Goal: Transaction & Acquisition: Purchase product/service

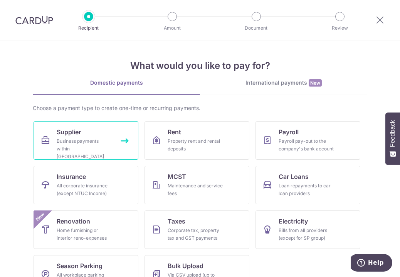
click at [76, 136] on span "Supplier" at bounding box center [69, 132] width 24 height 9
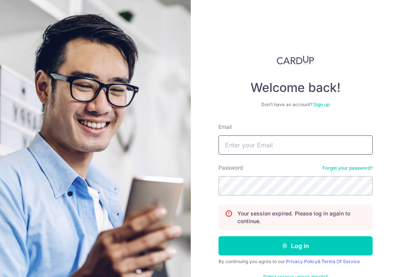
type input "admin@coolwaveaircon.com"
click at [271, 236] on form "Email admin@coolwaveaircon.com Password Forgot your password? Your session expi…" at bounding box center [295, 206] width 154 height 166
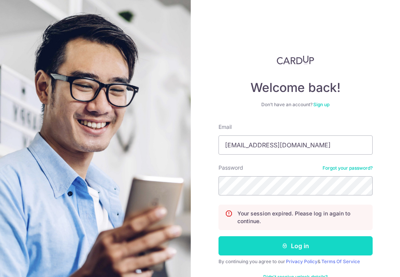
click at [277, 242] on button "Log in" at bounding box center [295, 246] width 154 height 19
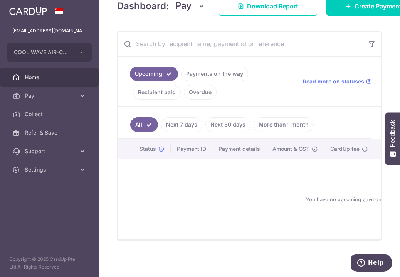
click at [173, 119] on link "Next 7 days" at bounding box center [181, 124] width 41 height 15
click at [154, 126] on link "Next 7 days" at bounding box center [176, 124] width 52 height 15
click at [147, 124] on li "Next 7 days" at bounding box center [174, 124] width 55 height 15
drag, startPoint x: 148, startPoint y: 122, endPoint x: 144, endPoint y: 122, distance: 4.3
click at [148, 121] on li "Next 7 days" at bounding box center [174, 124] width 55 height 15
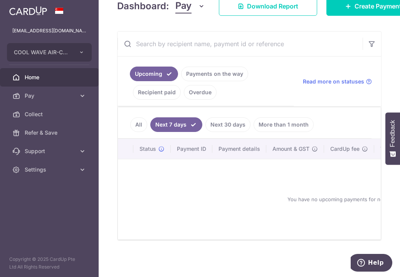
click at [142, 122] on link "All" at bounding box center [138, 124] width 17 height 15
click at [193, 69] on link "Payments on the way" at bounding box center [214, 74] width 67 height 15
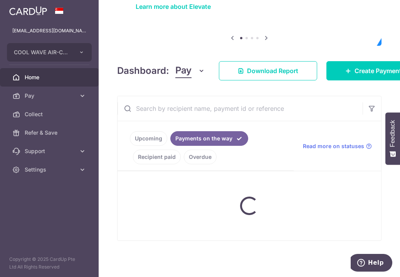
scroll to position [114, 0]
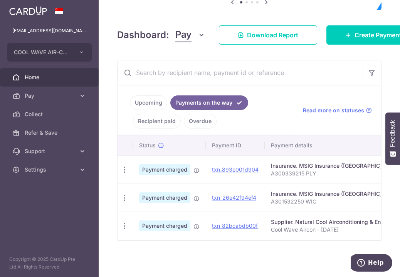
click at [151, 97] on link "Upcoming" at bounding box center [148, 103] width 37 height 15
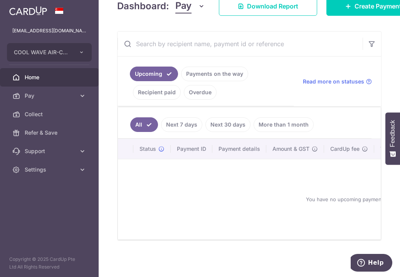
scroll to position [27, 0]
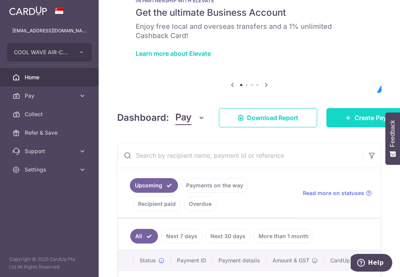
click at [359, 120] on span "Create Payment" at bounding box center [377, 117] width 47 height 9
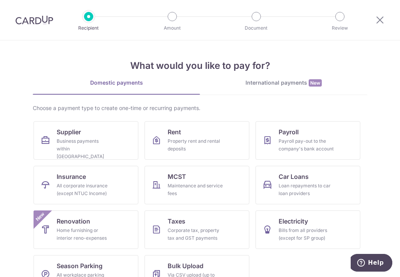
click at [98, 164] on ul "Supplier Business payments within Singapore Rent Property rent and rental depos…" at bounding box center [200, 210] width 333 height 179
click at [81, 149] on div "Business payments within Singapore" at bounding box center [84, 149] width 55 height 23
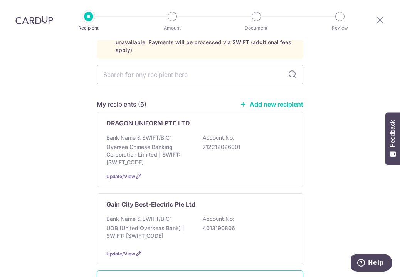
scroll to position [116, 0]
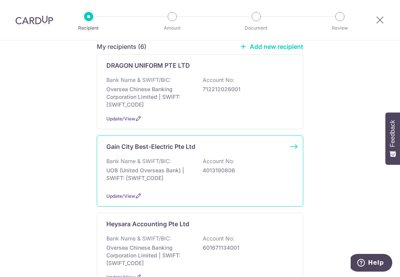
click at [191, 173] on div "Bank Name & SWIFT/BIC: UOB (United Overseas Bank) | SWIFT: UOVBSGSGXXX Account …" at bounding box center [199, 172] width 187 height 29
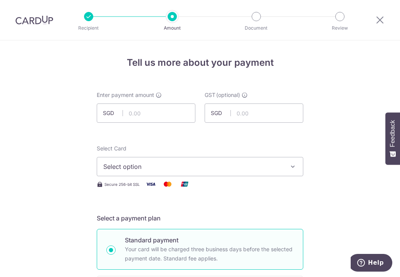
click at [161, 119] on input "text" at bounding box center [146, 113] width 99 height 19
type input "5,948.88"
click at [300, 121] on input "text" at bounding box center [254, 113] width 99 height 19
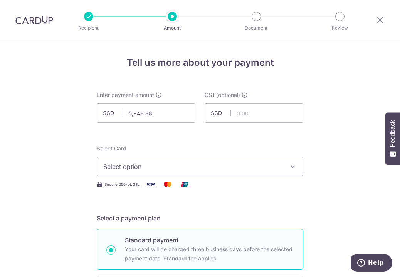
click at [253, 167] on span "Select option" at bounding box center [193, 166] width 180 height 9
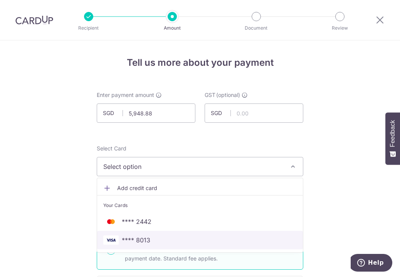
drag, startPoint x: 211, startPoint y: 239, endPoint x: 240, endPoint y: 231, distance: 29.9
click at [211, 239] on span "**** 8013" at bounding box center [199, 240] width 193 height 9
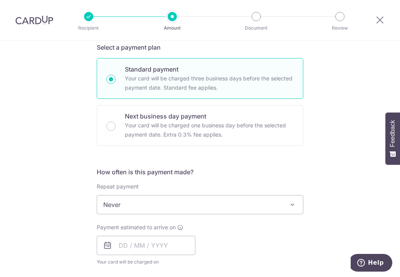
scroll to position [231, 0]
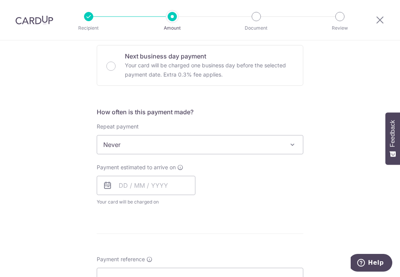
click at [170, 146] on span "Never" at bounding box center [200, 145] width 206 height 18
click at [136, 191] on input "text" at bounding box center [146, 185] width 99 height 19
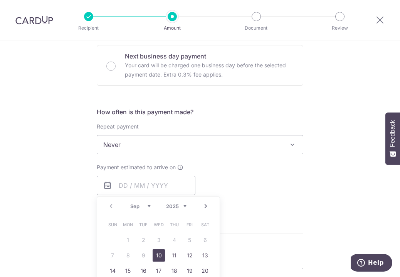
click at [159, 257] on link "10" at bounding box center [159, 256] width 12 height 12
type input "[DATE]"
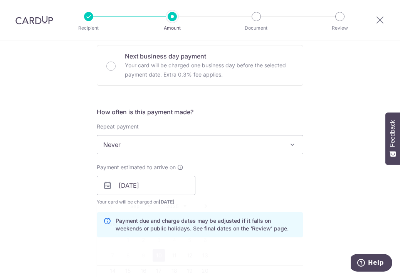
click at [313, 189] on div "Tell us more about your payment Enter payment amount SGD 5,948.88 5948.88 GST (…" at bounding box center [200, 199] width 400 height 780
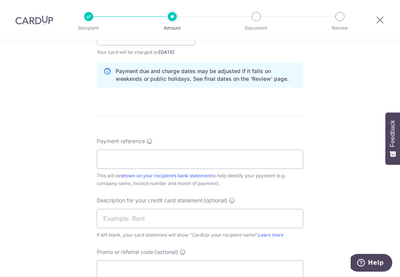
scroll to position [385, 0]
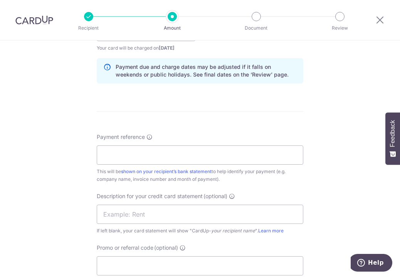
click at [176, 166] on div "Payment reference This will be shown on your recipient’s bank statement to help…" at bounding box center [200, 158] width 206 height 50
click at [181, 160] on input "Payment reference" at bounding box center [200, 155] width 206 height 19
click at [167, 156] on input "Cool Wave Aircon - June 2025" at bounding box center [200, 155] width 206 height 19
type input "Cool Wave Aircon - Aug 2025"
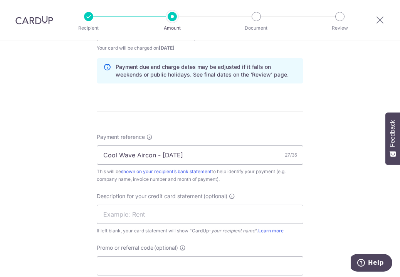
click at [210, 225] on div "Description for your credit card statement (optional) If left blank, your card …" at bounding box center [200, 214] width 206 height 42
click at [209, 217] on input "text" at bounding box center [200, 214] width 206 height 19
click at [148, 214] on input "GC Aircon July" at bounding box center [200, 214] width 206 height 19
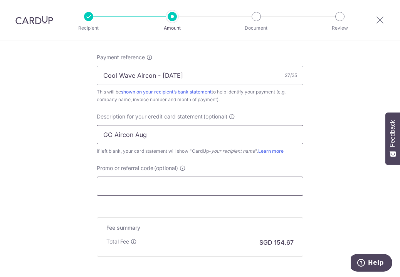
scroll to position [501, 0]
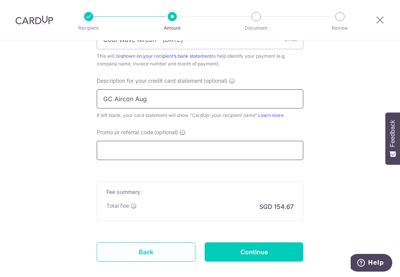
type input "GC Aircon Aug"
click at [204, 148] on input "Promo or referral code (optional)" at bounding box center [200, 150] width 206 height 19
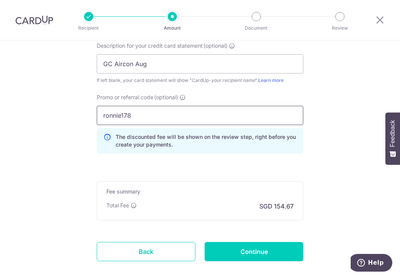
scroll to position [578, 0]
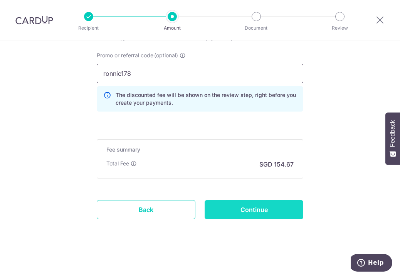
type input "ronnie178"
click at [241, 205] on input "Continue" at bounding box center [254, 209] width 99 height 19
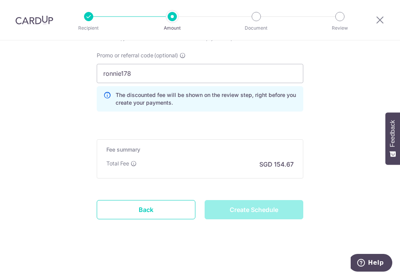
type input "Create Schedule"
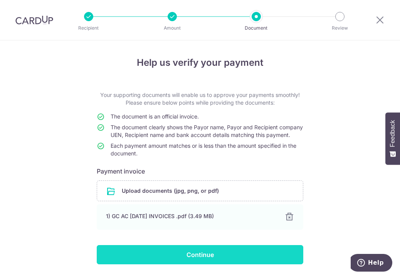
click at [226, 264] on input "Continue" at bounding box center [200, 254] width 206 height 19
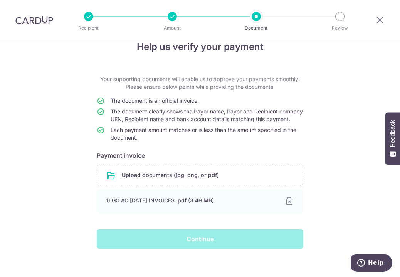
scroll to position [31, 0]
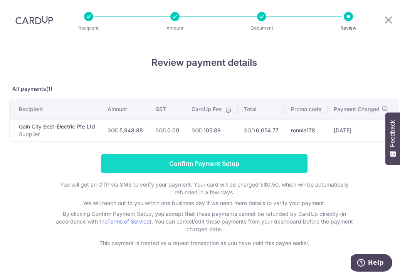
click at [225, 166] on input "Confirm Payment Setup" at bounding box center [204, 163] width 206 height 19
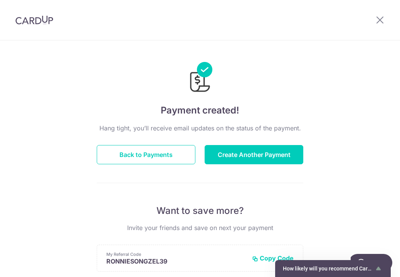
click at [203, 69] on img at bounding box center [200, 78] width 25 height 32
click at [376, 14] on div at bounding box center [380, 20] width 40 height 40
click at [378, 16] on icon at bounding box center [379, 20] width 9 height 10
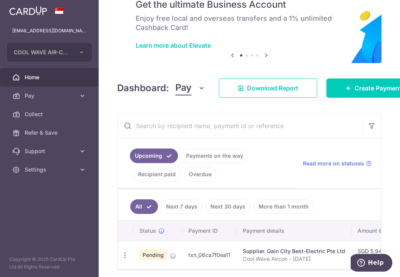
scroll to position [69, 0]
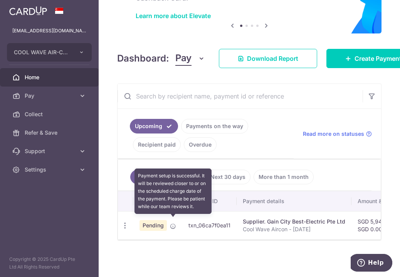
click at [174, 223] on icon at bounding box center [173, 226] width 6 height 6
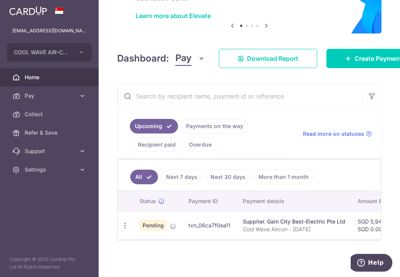
click at [188, 225] on td "txn_06ca7f0ea11" at bounding box center [209, 225] width 54 height 28
click at [254, 228] on p "Cool Wave Aircon - Aug 2025" at bounding box center [294, 230] width 102 height 8
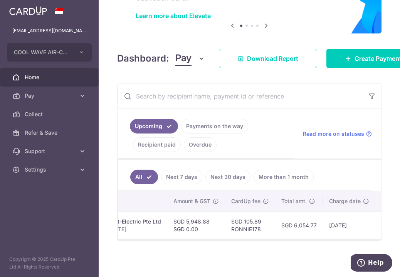
scroll to position [0, 0]
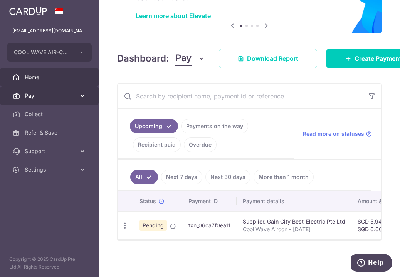
click at [42, 88] on link "Pay" at bounding box center [49, 96] width 99 height 18
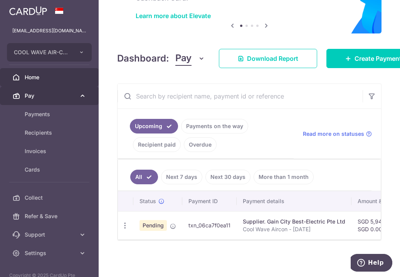
click at [42, 87] on link "Pay" at bounding box center [49, 96] width 99 height 18
click at [44, 85] on link "Home" at bounding box center [49, 77] width 99 height 18
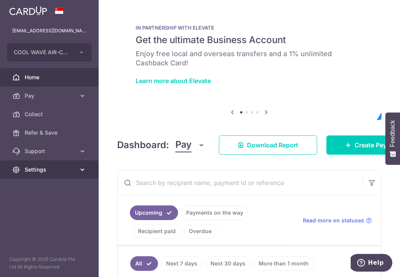
click at [76, 175] on link "Settings" at bounding box center [49, 170] width 99 height 18
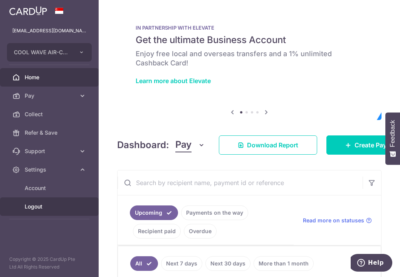
click at [64, 213] on link "Logout" at bounding box center [49, 207] width 99 height 18
